Goal: Go to known website: Access a specific website the user already knows

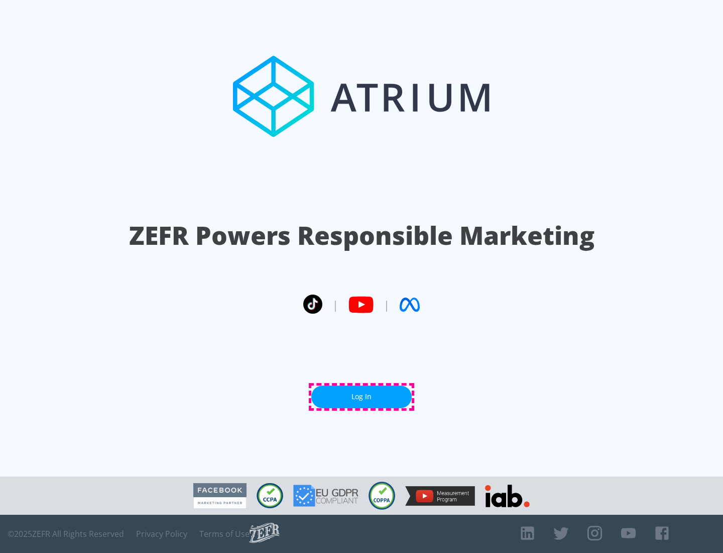
click at [362, 396] on link "Log In" at bounding box center [361, 396] width 100 height 23
